Goal: Information Seeking & Learning: Learn about a topic

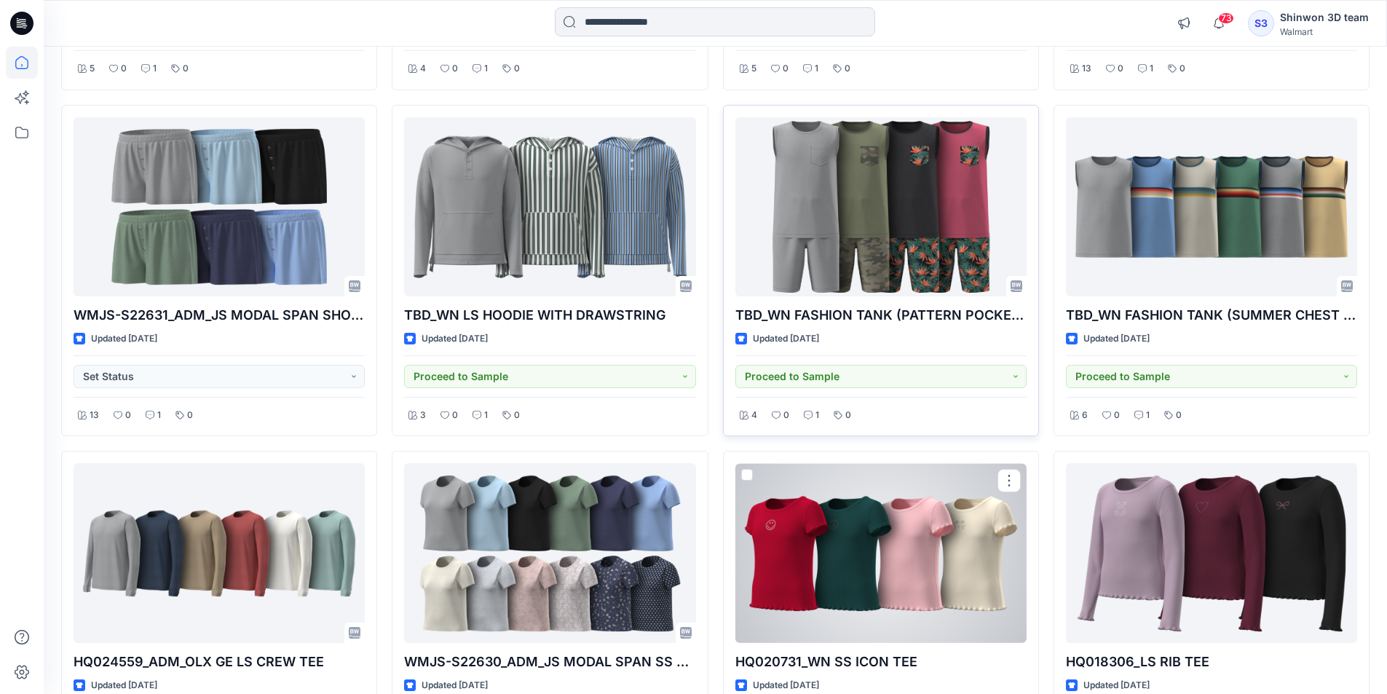
scroll to position [1478, 0]
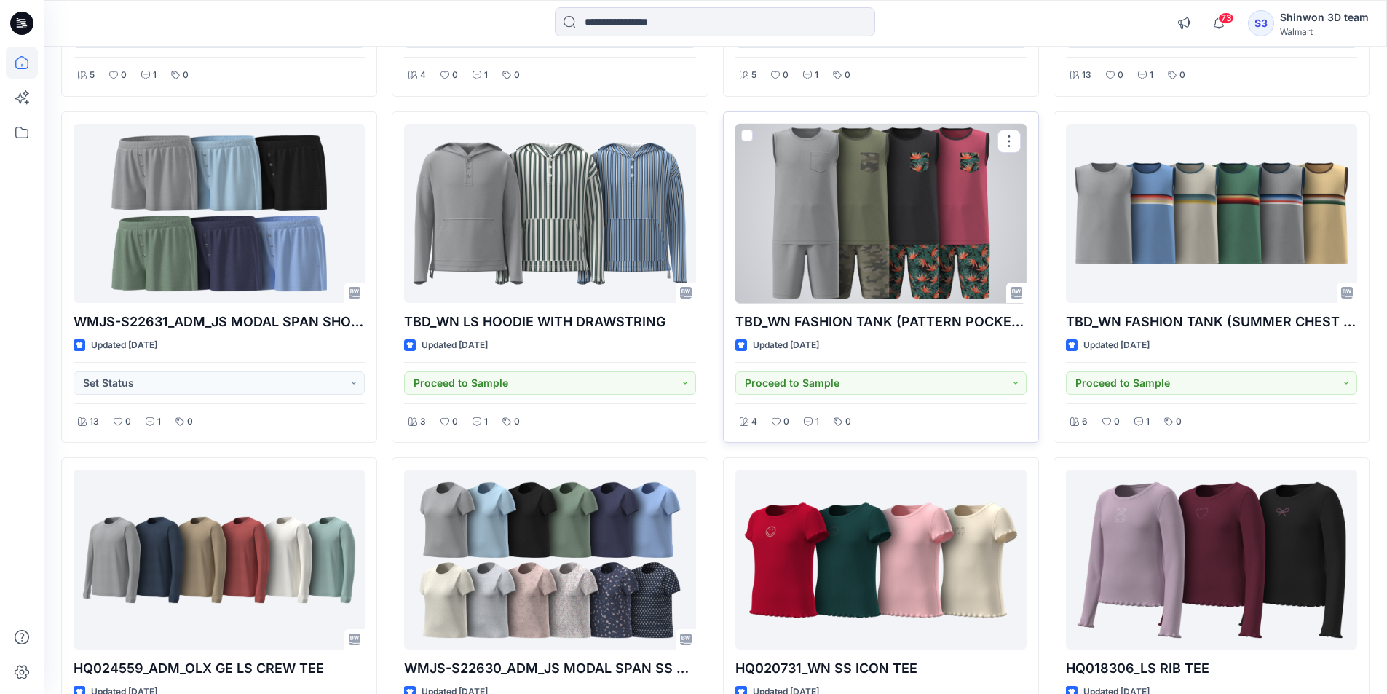
click at [906, 247] on div at bounding box center [880, 214] width 291 height 180
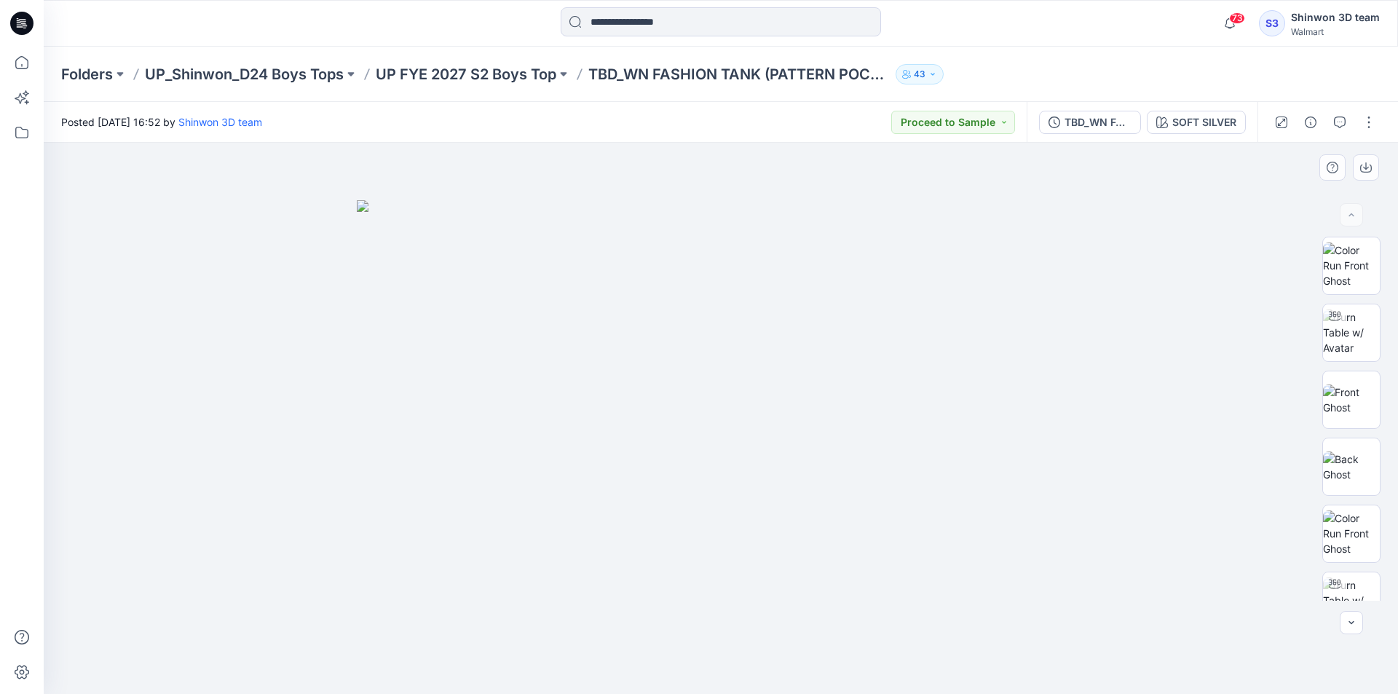
click at [1275, 479] on div at bounding box center [721, 418] width 1354 height 551
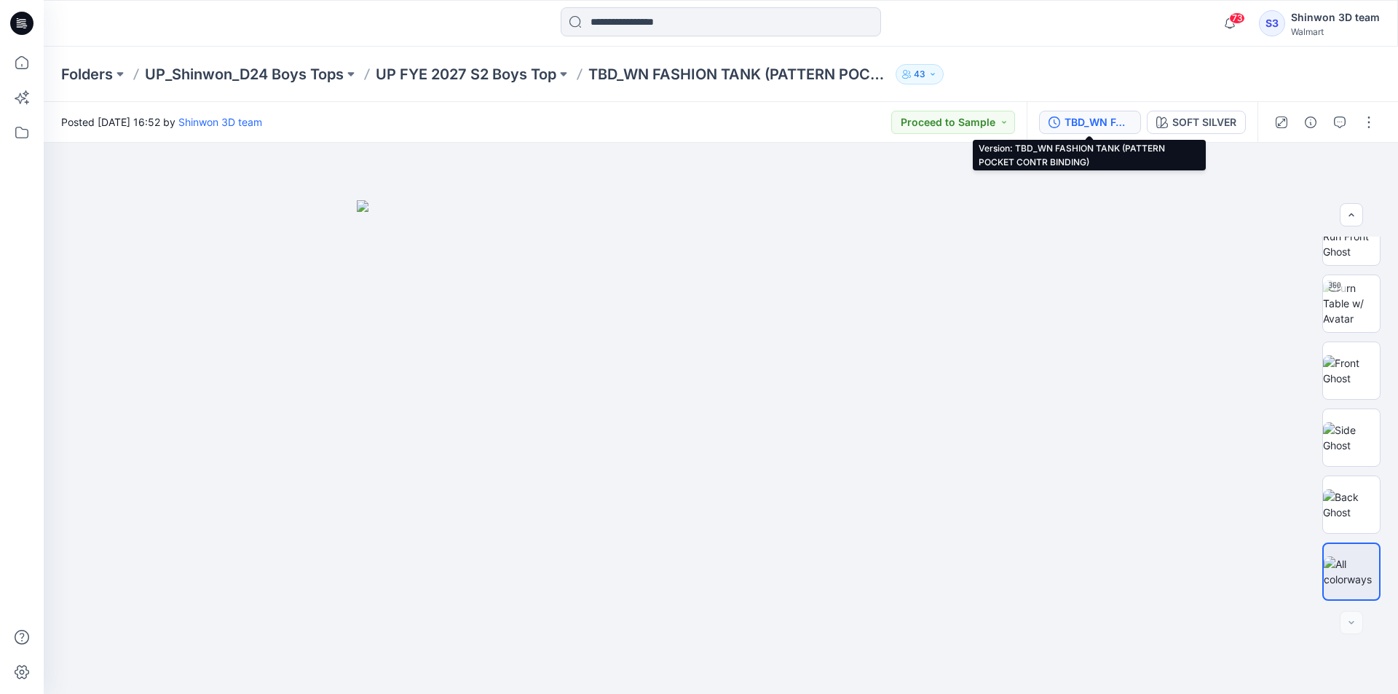
click at [1114, 119] on div "TBD_WN FASHION TANK (PATTERN POCKET CONTR BINDING)" at bounding box center [1097, 122] width 67 height 16
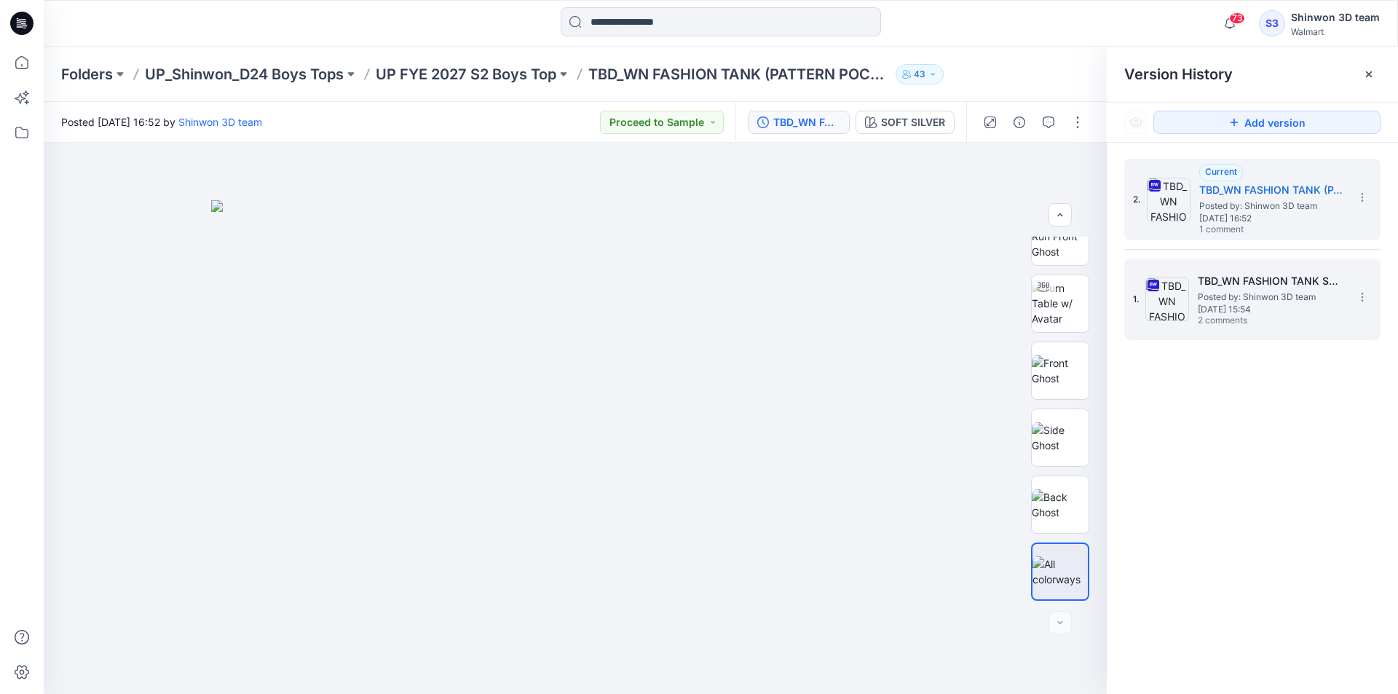
click at [1285, 288] on h5 "TBD_WN FASHION TANK SET (PATTERN POCKET CONTR BINDING)" at bounding box center [1270, 280] width 146 height 17
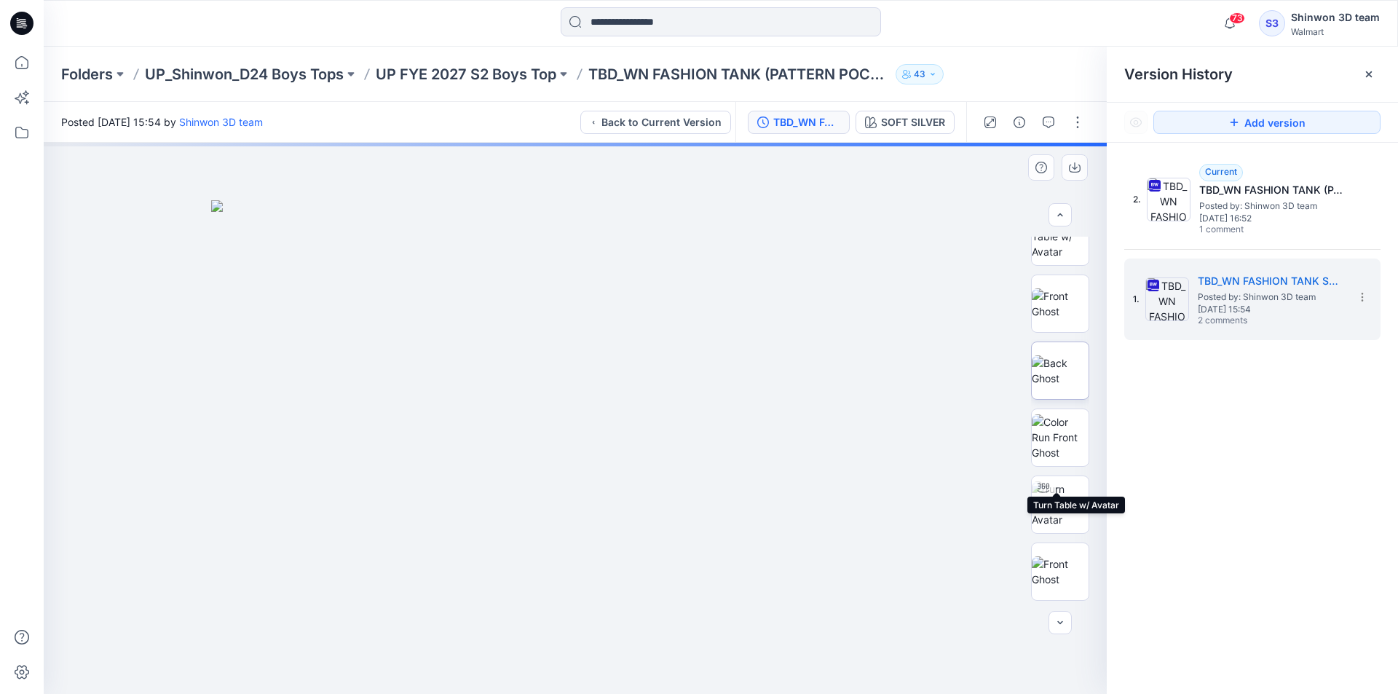
scroll to position [699, 0]
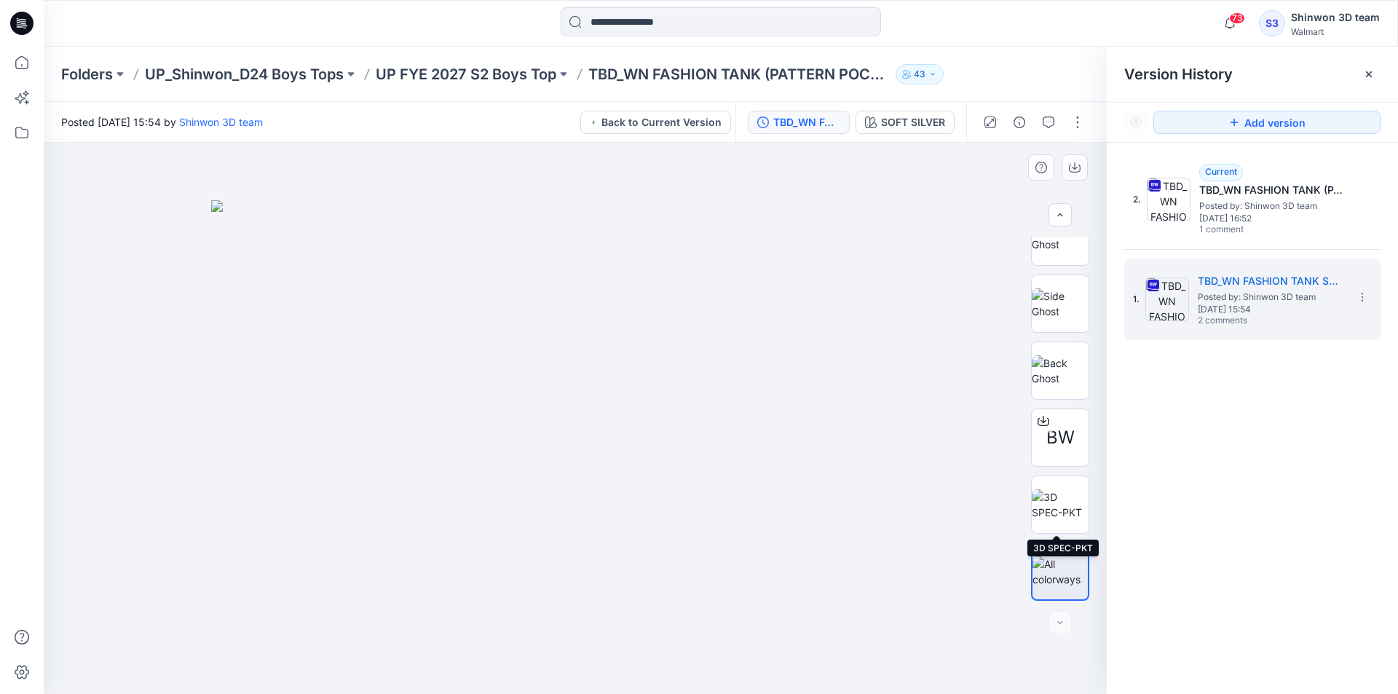
click at [1051, 489] on img at bounding box center [1059, 504] width 57 height 31
drag, startPoint x: 1370, startPoint y: 524, endPoint x: 1357, endPoint y: 512, distance: 17.5
click at [1370, 524] on div "2. Current TBD_WN FASHION TANK (PATTERN POCKET CONTR BINDING) Posted by: Shinwo…" at bounding box center [1251, 429] width 291 height 572
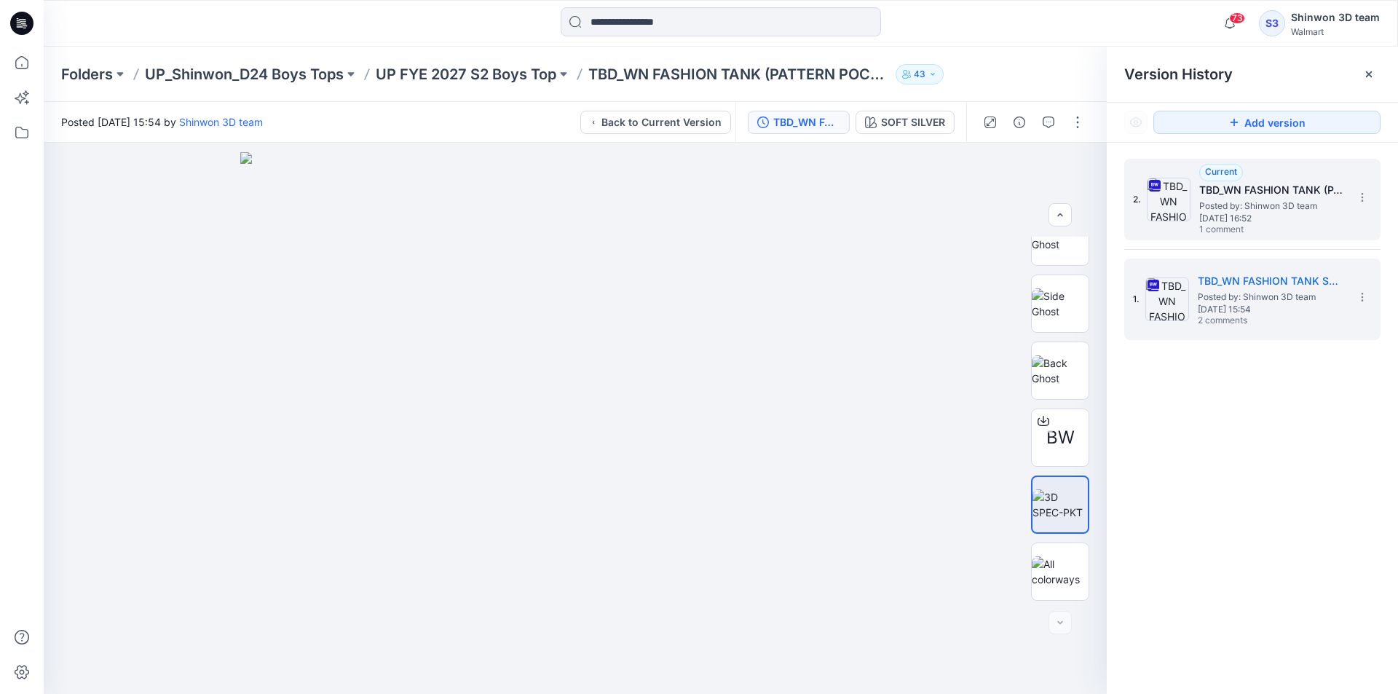
click at [1237, 195] on h5 "TBD_WN FASHION TANK (PATTERN POCKET CONTR BINDING)" at bounding box center [1272, 189] width 146 height 17
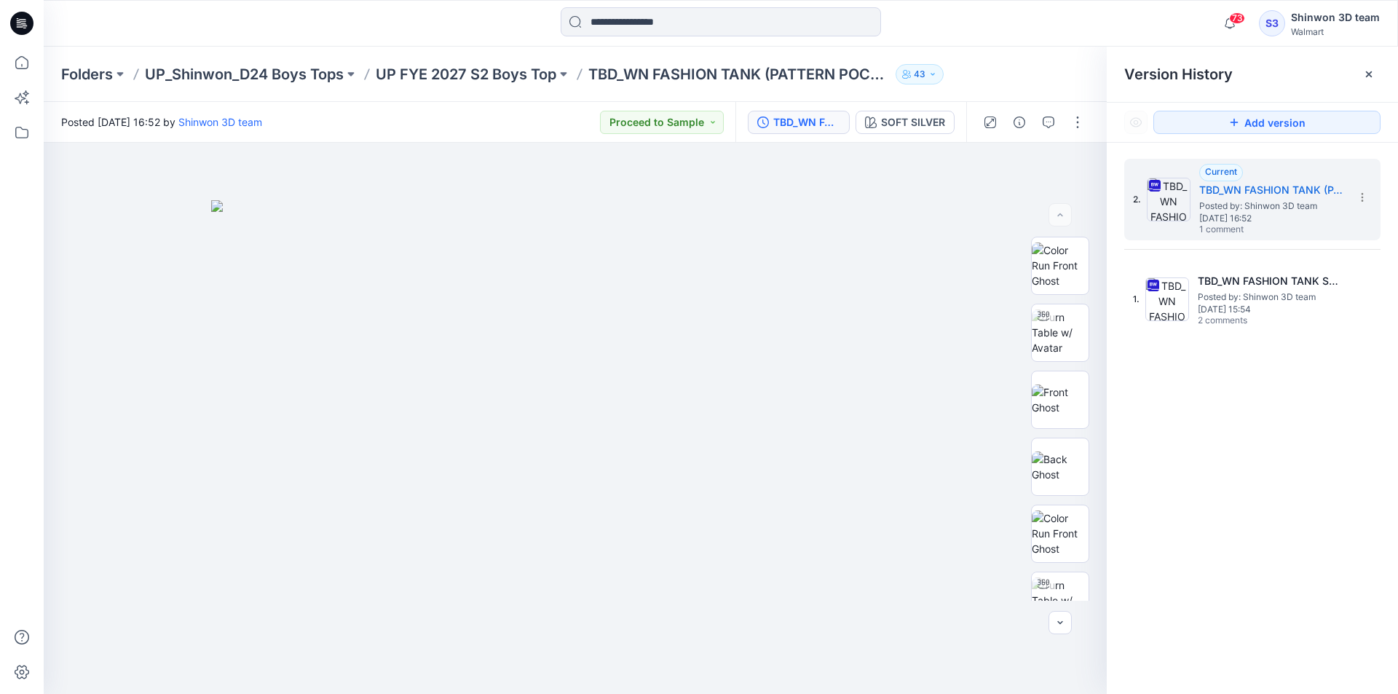
click at [1271, 354] on div "2. Current TBD_WN FASHION TANK (PATTERN POCKET CONTR BINDING) Posted by: Shinwo…" at bounding box center [1251, 429] width 291 height 572
